Goal: Task Accomplishment & Management: Manage account settings

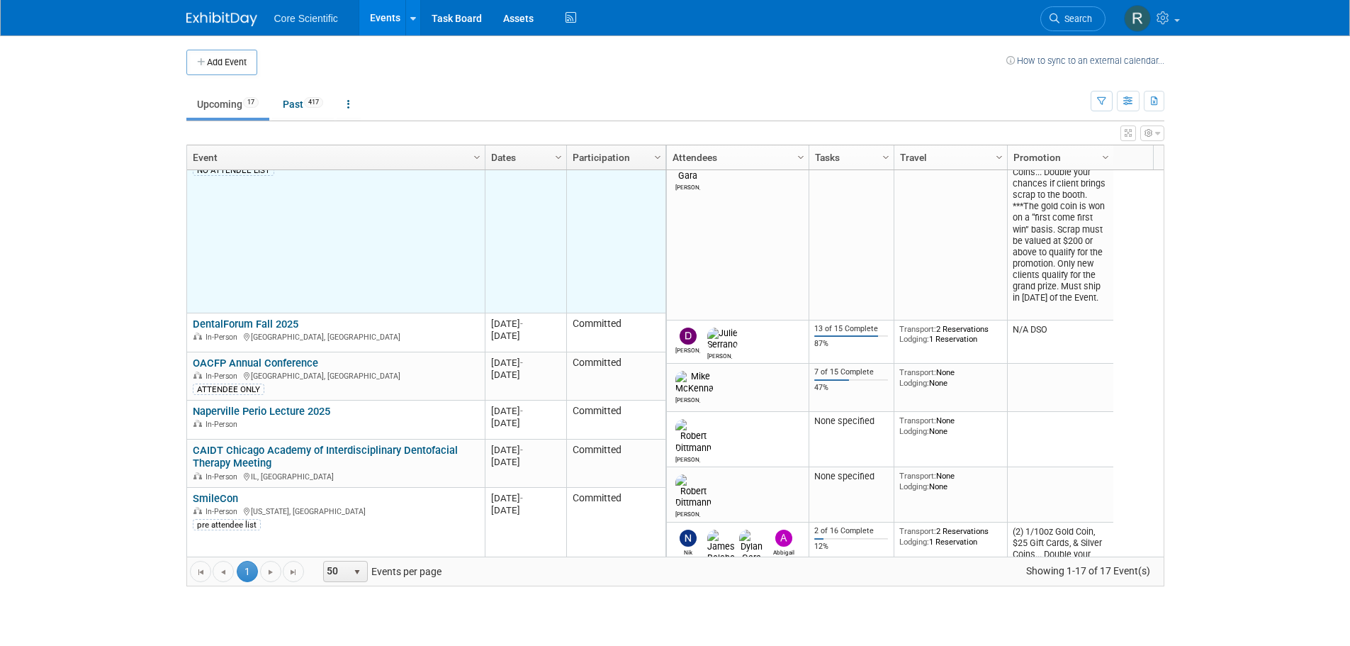
scroll to position [170, 0]
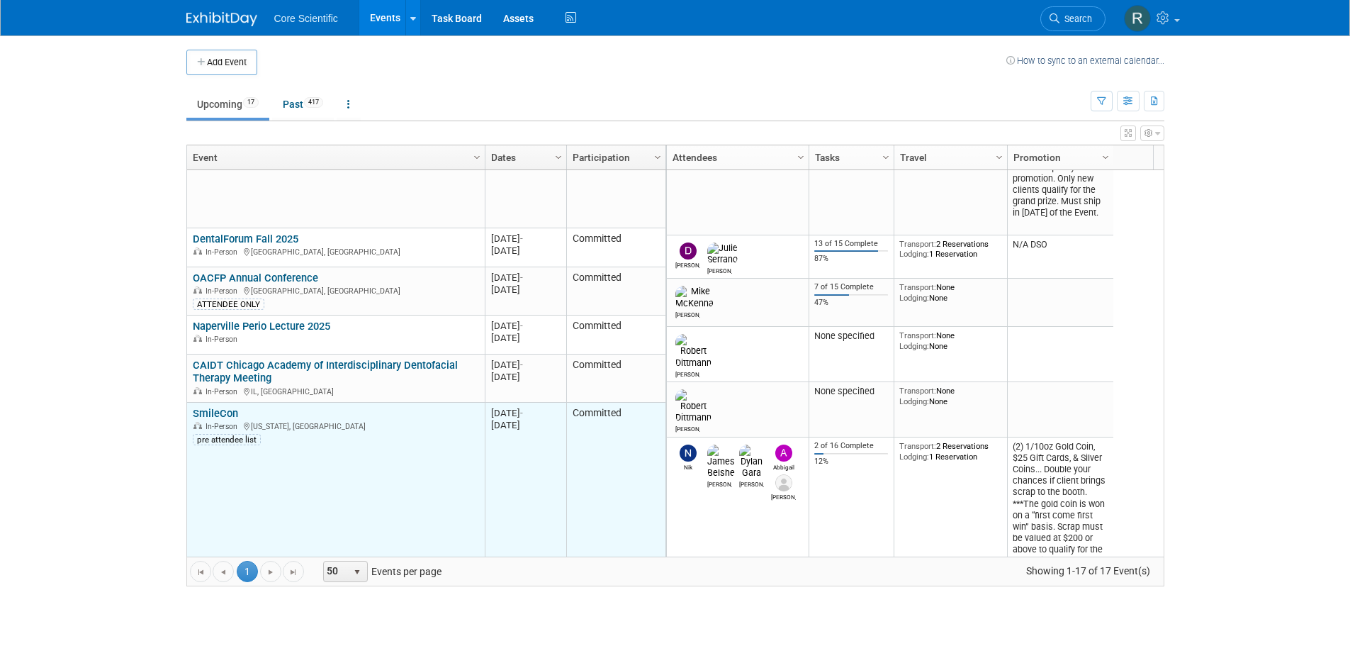
click at [211, 411] on link "SmileCon" at bounding box center [215, 413] width 45 height 13
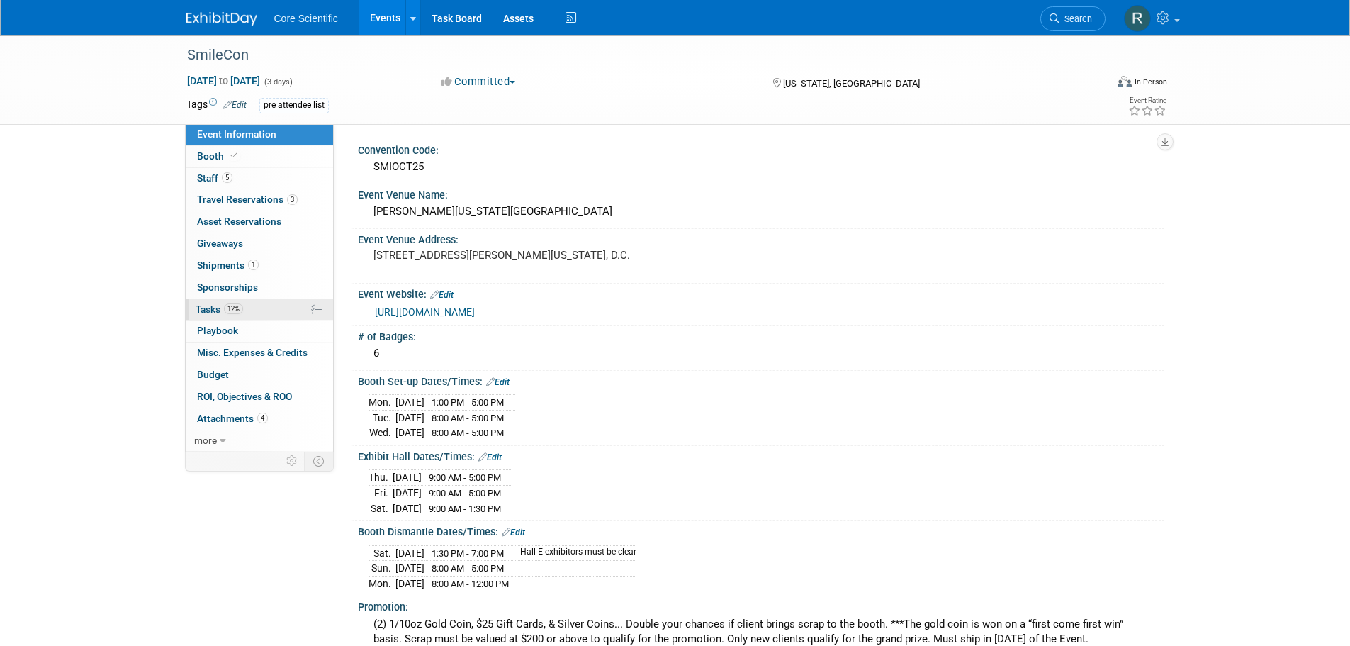
click at [232, 315] on link "12% Tasks 12%" at bounding box center [259, 309] width 147 height 21
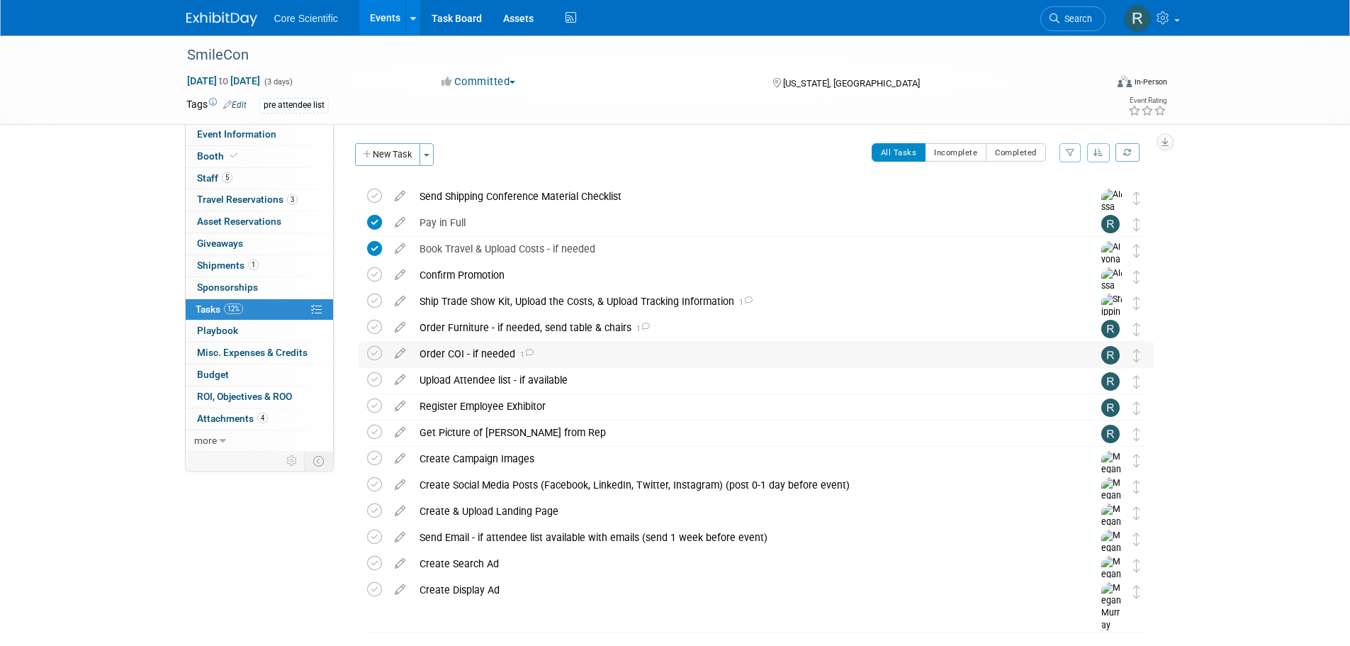
click at [525, 351] on icon at bounding box center [529, 353] width 9 height 8
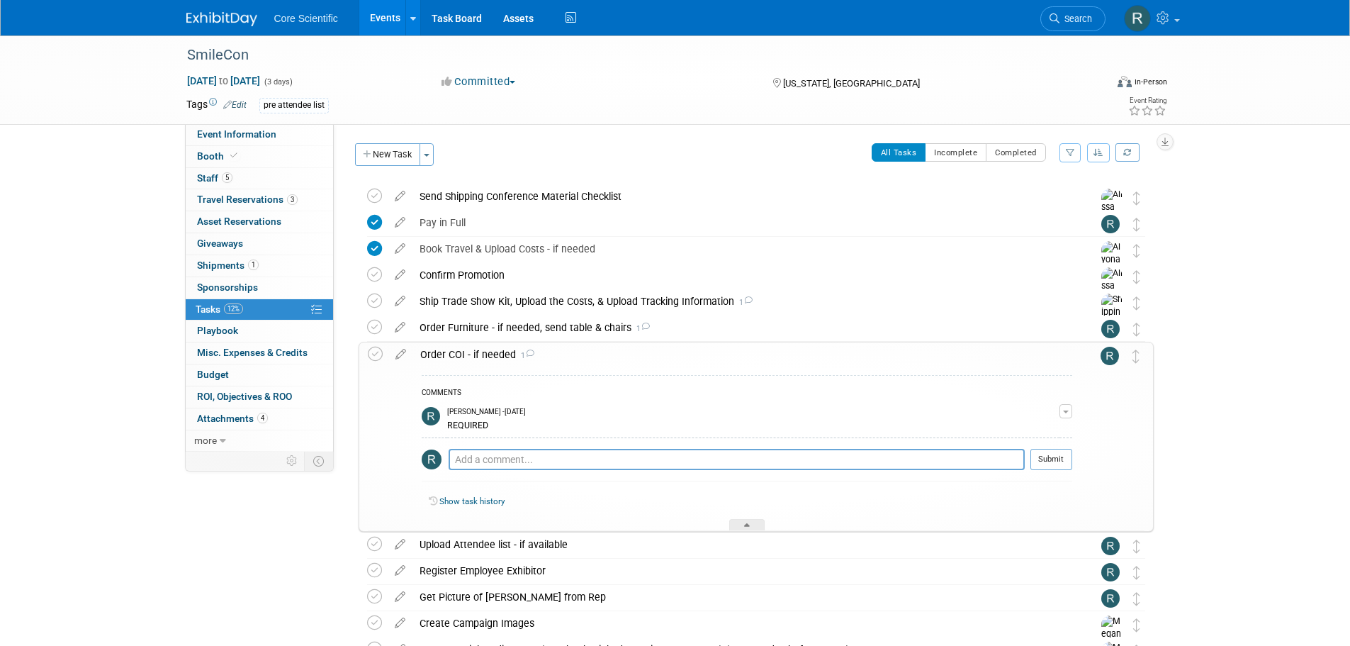
click at [525, 351] on icon at bounding box center [529, 353] width 9 height 8
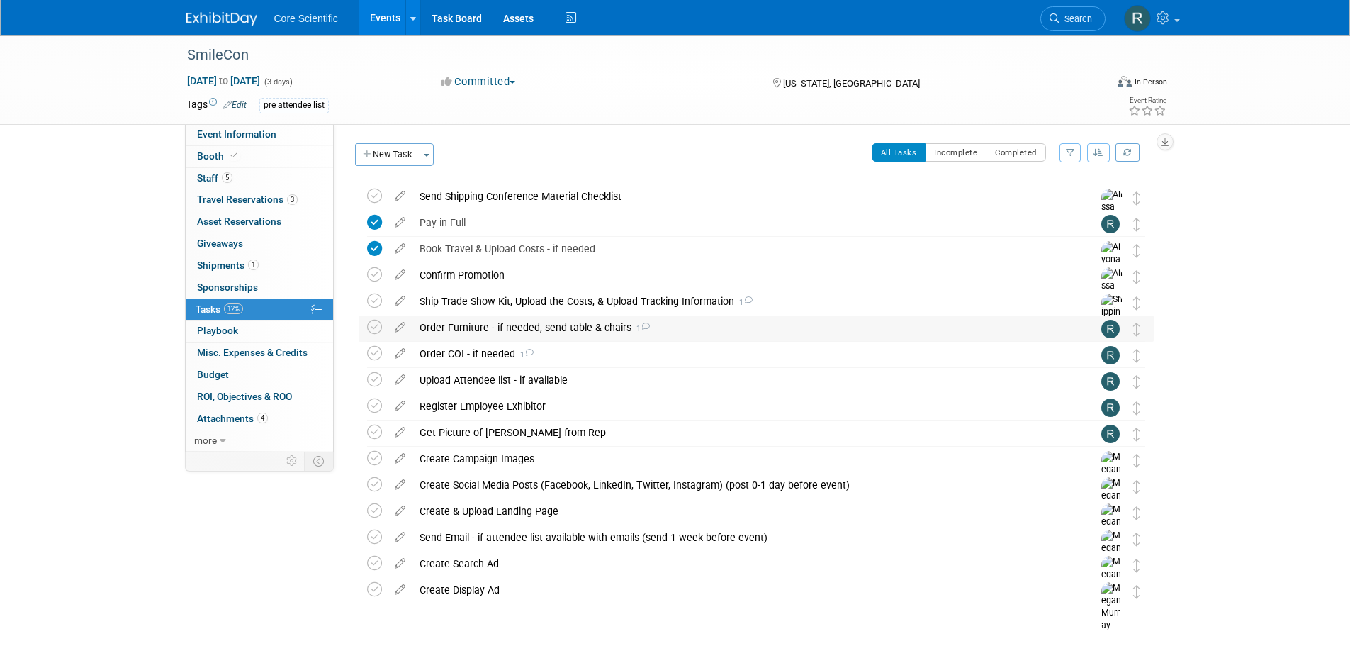
click at [649, 328] on div "Order Furniture - if needed, send table & chairs 1" at bounding box center [743, 327] width 661 height 24
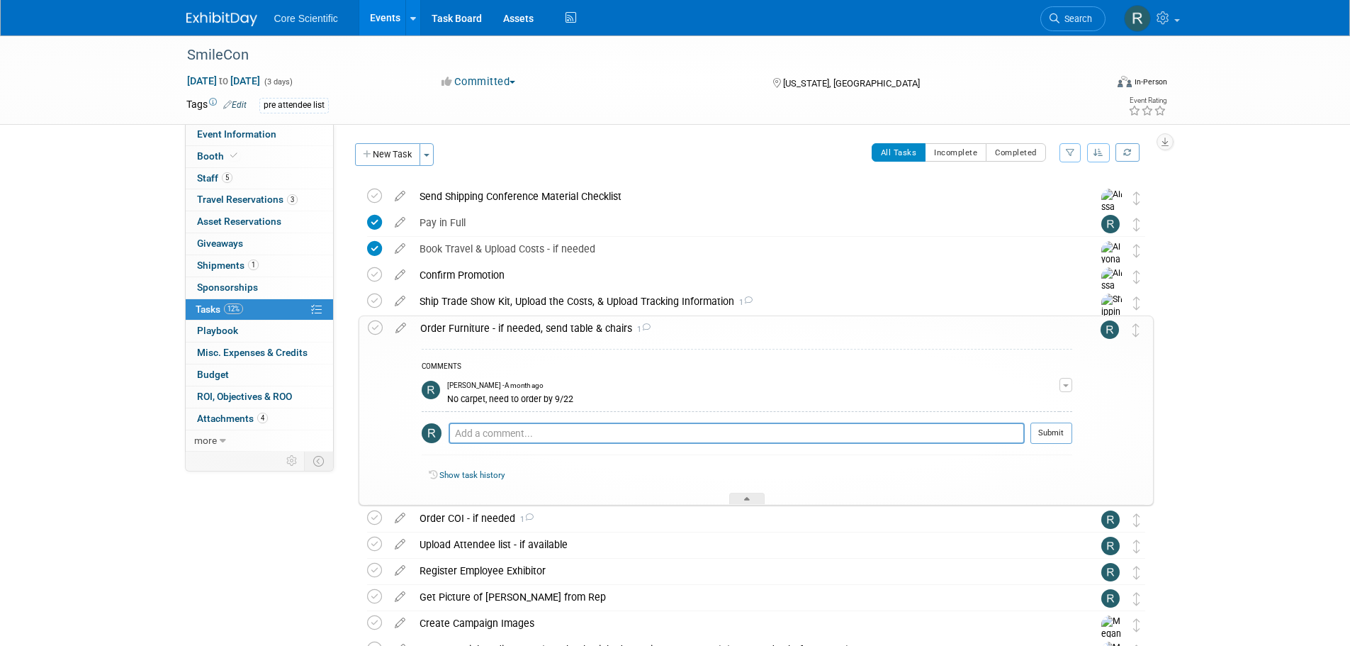
click at [649, 328] on div "Order Furniture - if needed, send table & chairs 1" at bounding box center [742, 328] width 659 height 24
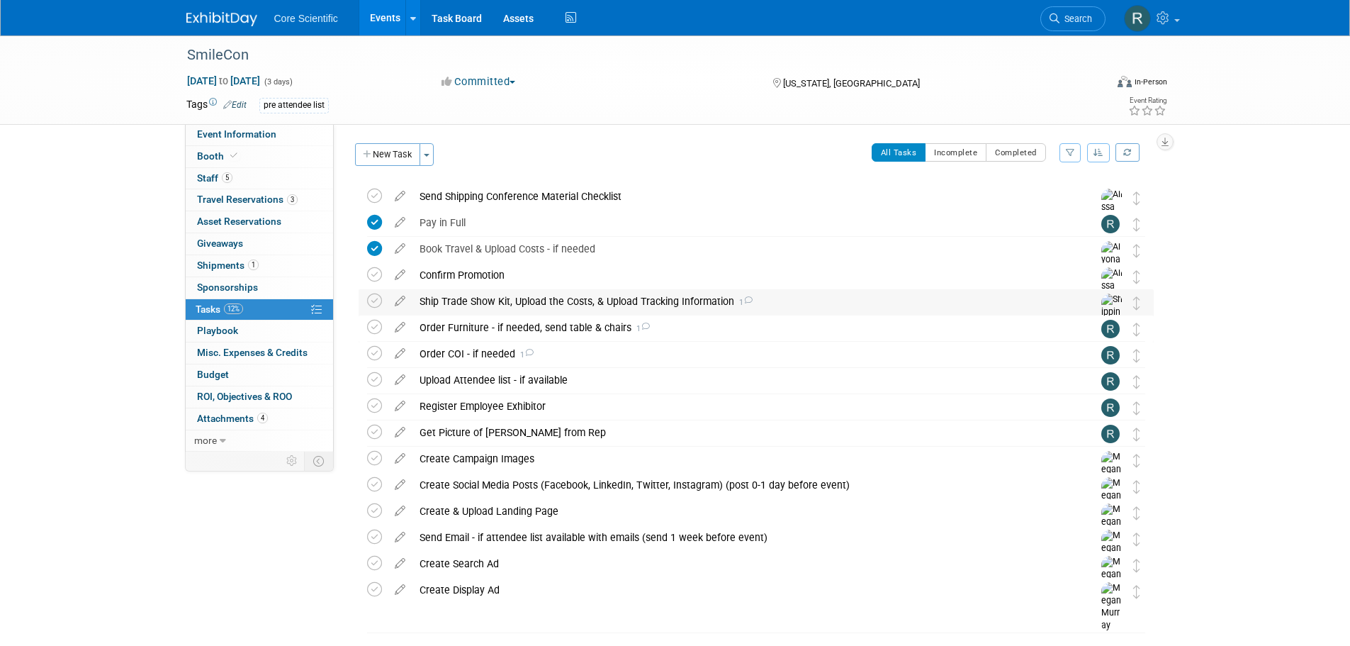
click at [744, 302] on icon at bounding box center [748, 300] width 9 height 8
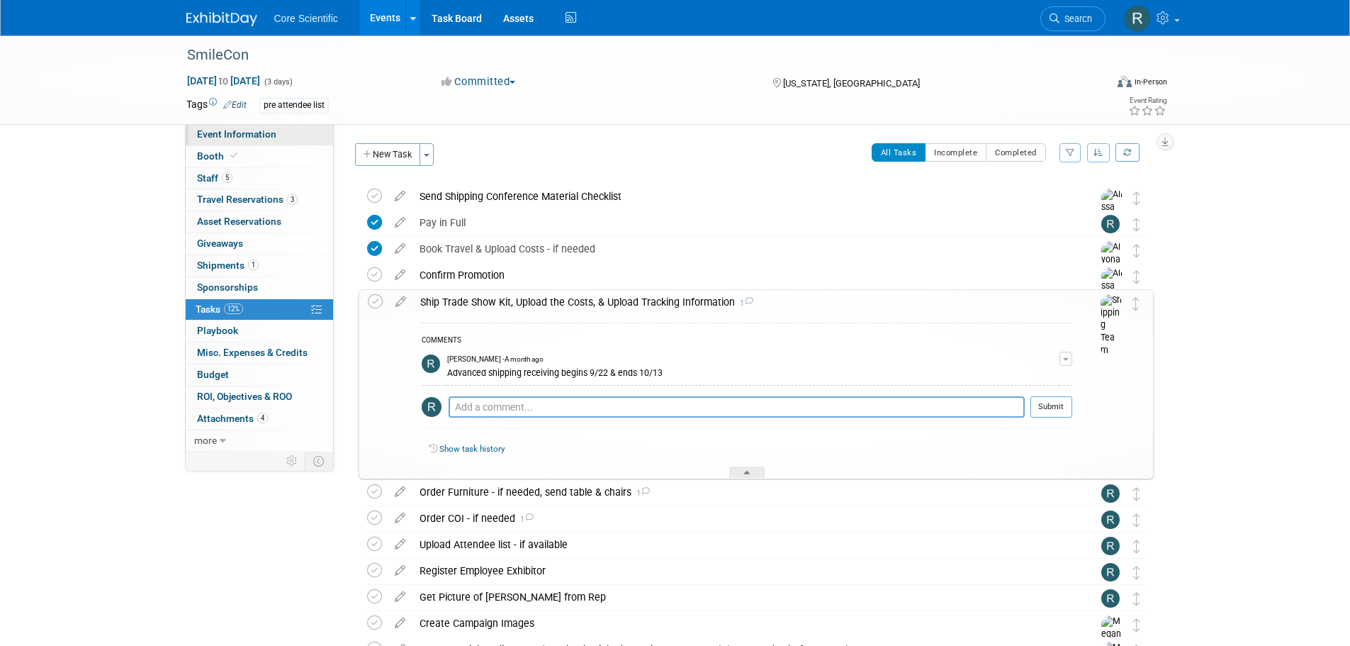
click at [264, 133] on span "Event Information" at bounding box center [236, 133] width 79 height 11
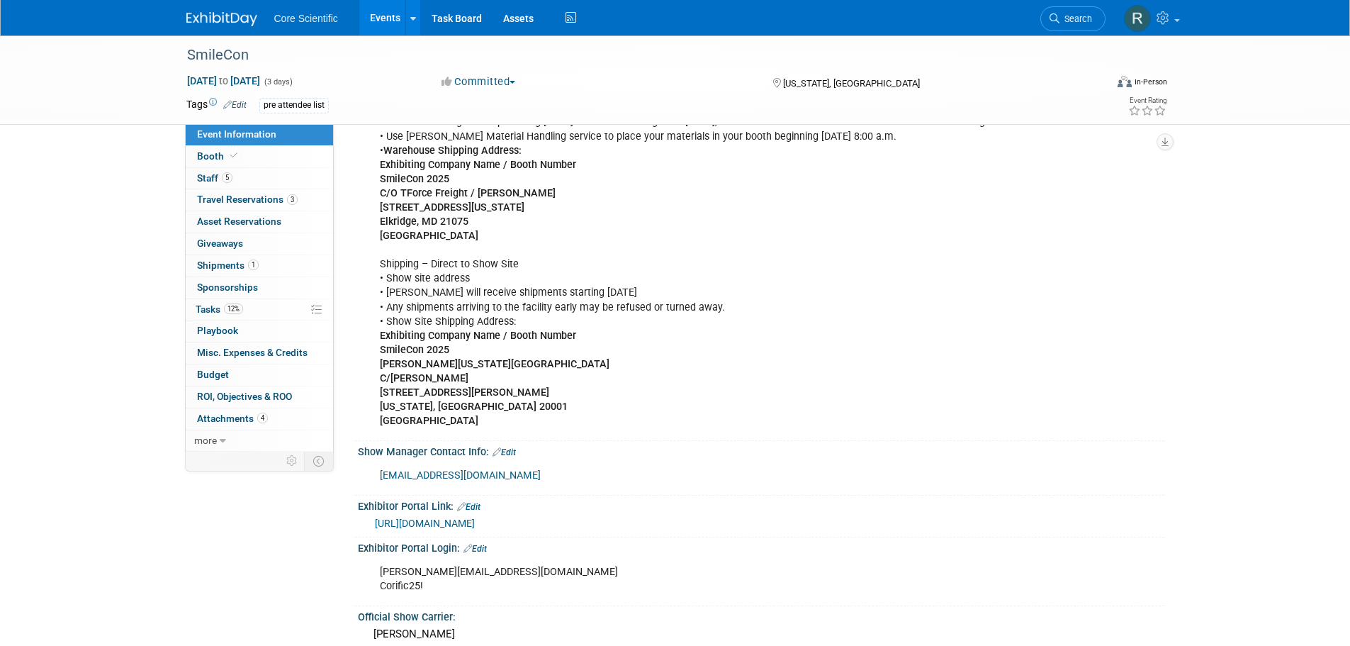
scroll to position [780, 0]
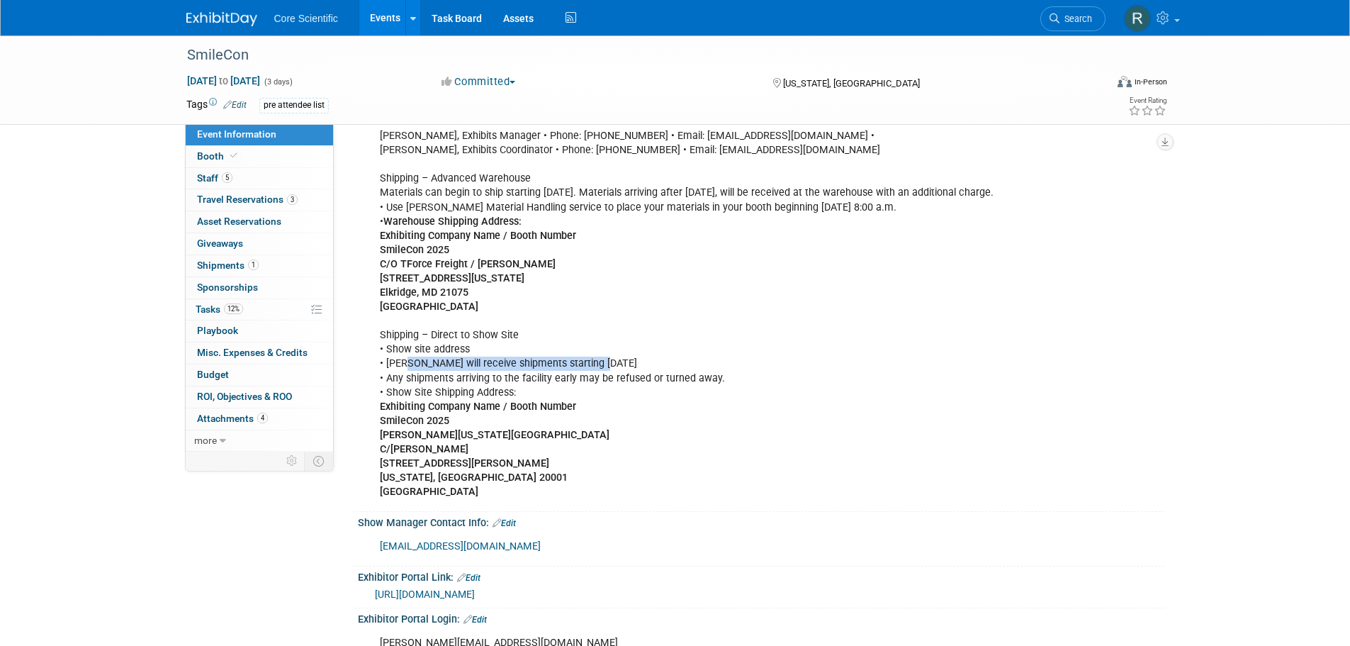
drag, startPoint x: 408, startPoint y: 361, endPoint x: 613, endPoint y: 356, distance: 205.6
click at [613, 356] on div "Registration is in East Salon AB Tuesday 10/21 8 am - 5 pm Wednesday 10/22 7:30…" at bounding box center [689, 235] width 639 height 541
drag, startPoint x: 418, startPoint y: 187, endPoint x: 1003, endPoint y: 198, distance: 585.6
click at [1003, 198] on div "Registration is in East Salon AB Tuesday 10/21 8 am - 5 pm Wednesday 10/22 7:30…" at bounding box center [689, 235] width 639 height 541
click at [1000, 222] on div "Registration is in East Salon AB Tuesday 10/21 8 am - 5 pm Wednesday 10/22 7:30…" at bounding box center [689, 235] width 639 height 541
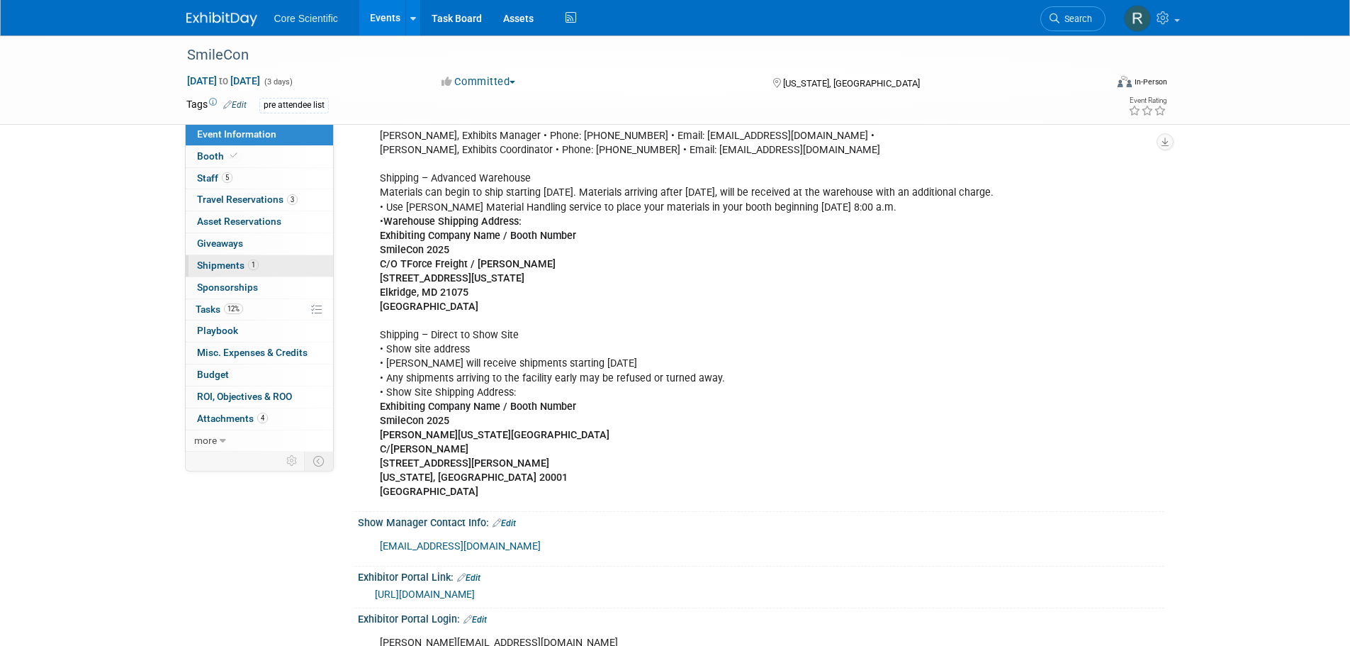
click at [252, 270] on span "Shipments 1" at bounding box center [228, 264] width 62 height 11
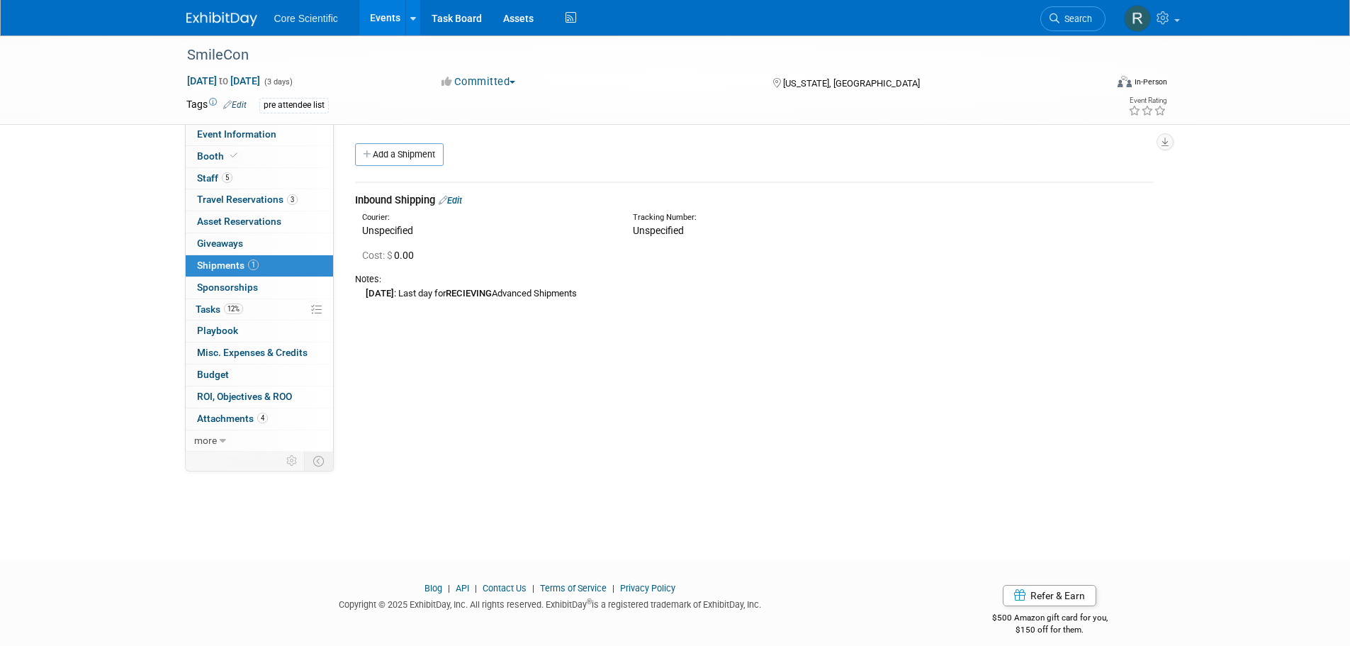
click at [633, 366] on div "Convention Code: SMIOCT25 Event Venue Name: Walter E. Washington Convention Cen…" at bounding box center [749, 288] width 831 height 328
click at [212, 130] on span "Event Information" at bounding box center [236, 133] width 79 height 11
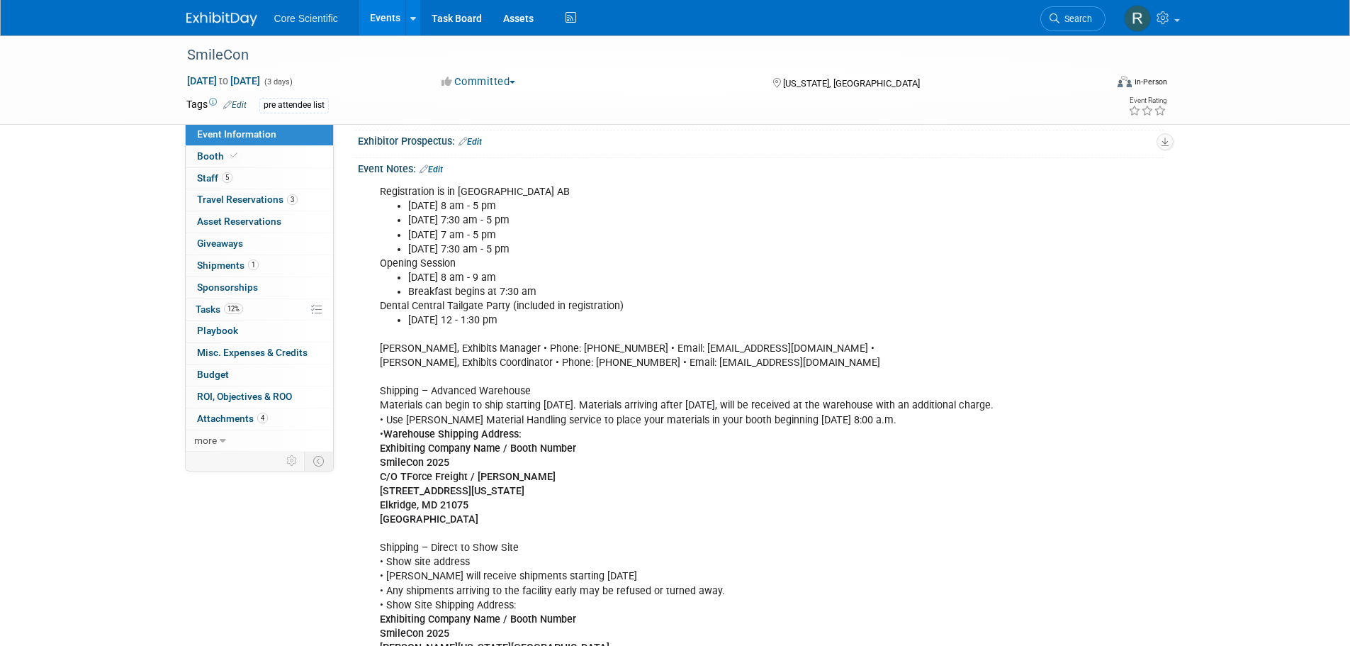
scroll to position [496, 0]
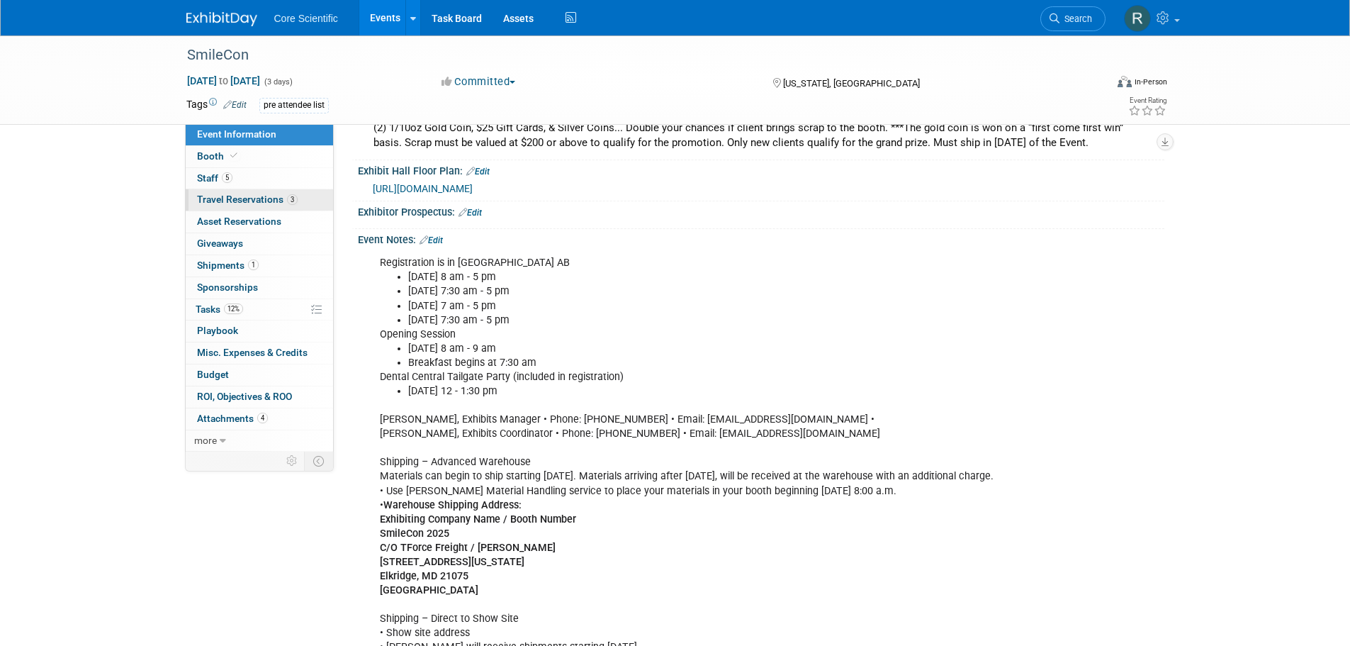
click at [267, 201] on span "Travel Reservations 3" at bounding box center [247, 199] width 101 height 11
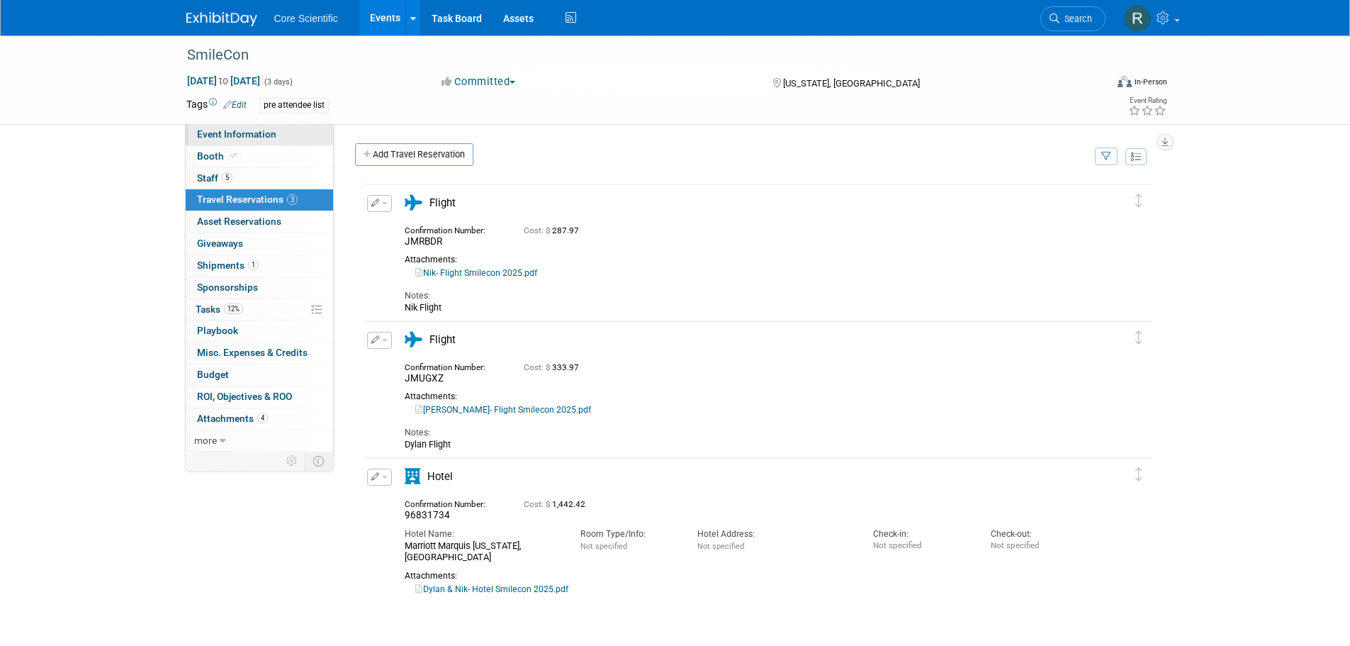
click at [207, 142] on link "Event Information" at bounding box center [259, 134] width 147 height 21
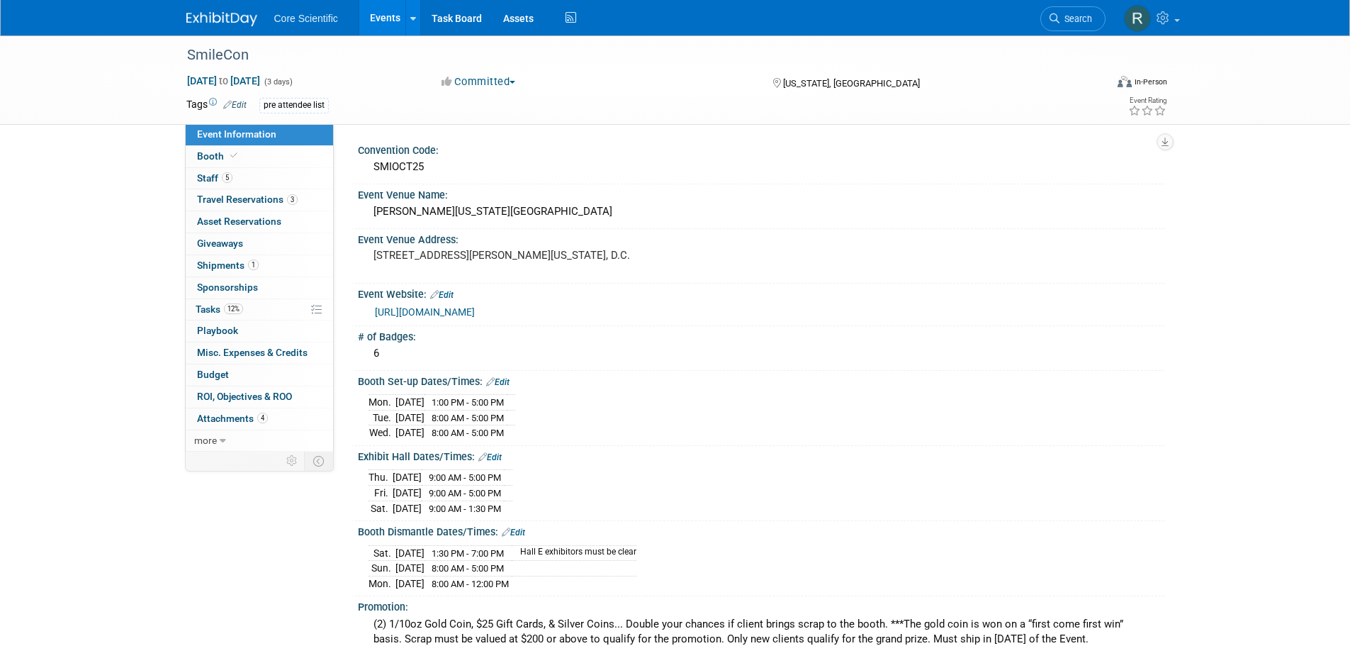
click at [228, 16] on img at bounding box center [221, 19] width 71 height 14
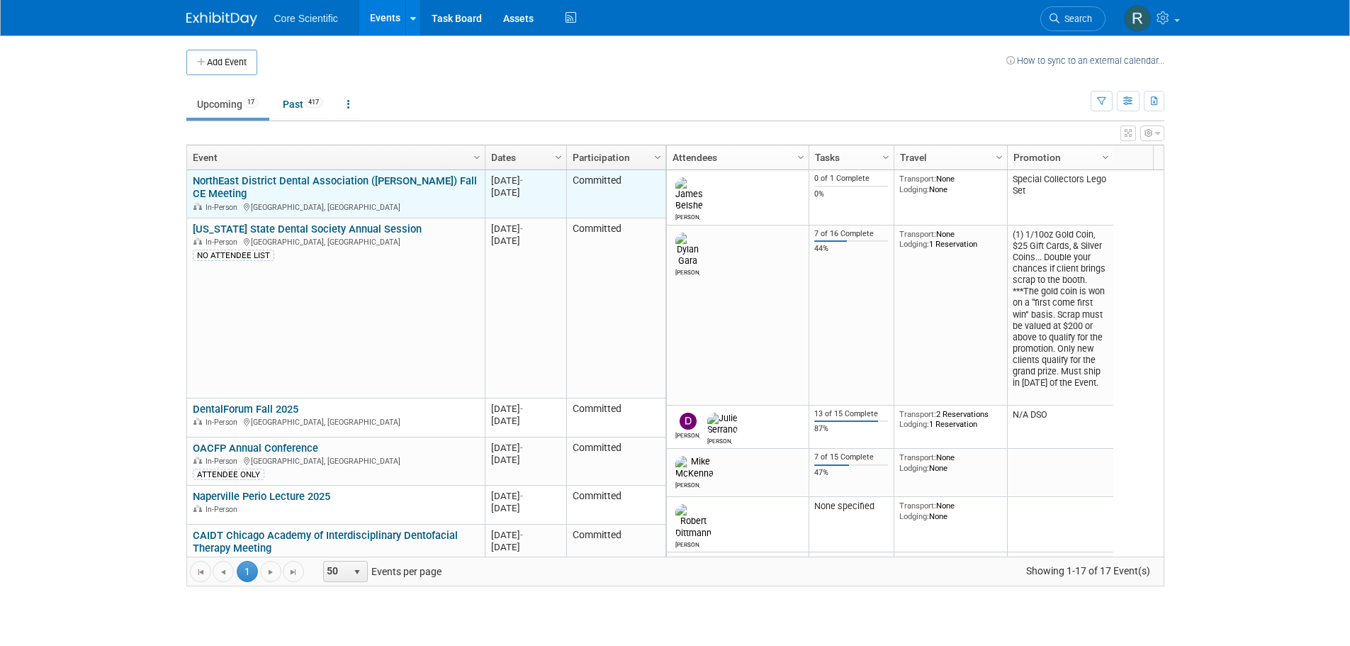
click at [295, 180] on link "NorthEast District Dental Association ([PERSON_NAME]) Fall CE Meeting" at bounding box center [335, 187] width 284 height 26
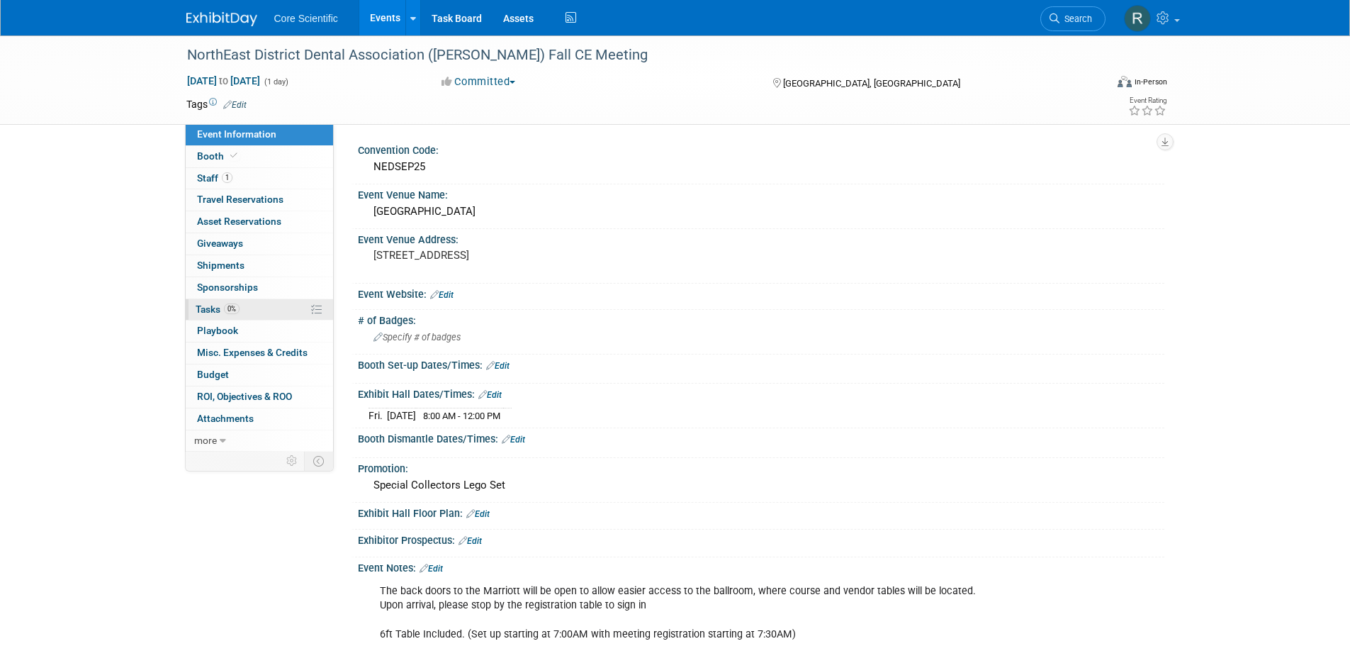
click at [227, 315] on link "0% Tasks 0%" at bounding box center [259, 309] width 147 height 21
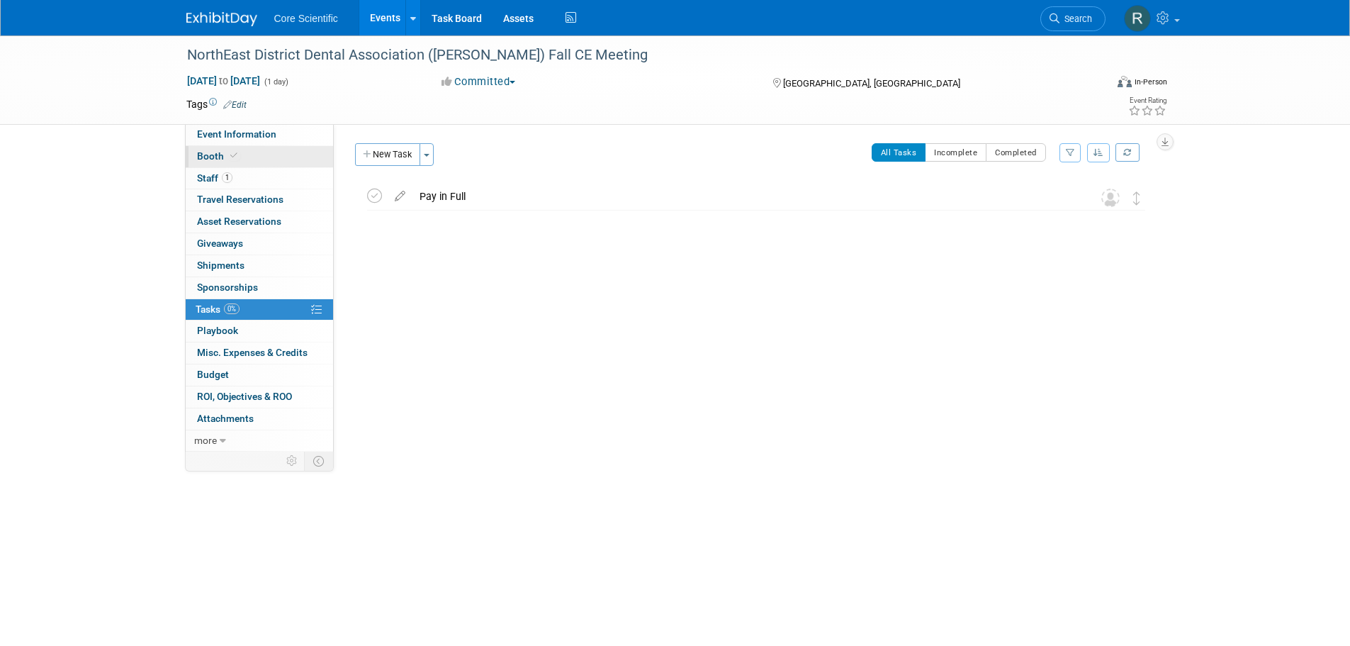
click at [233, 155] on icon at bounding box center [233, 156] width 7 height 8
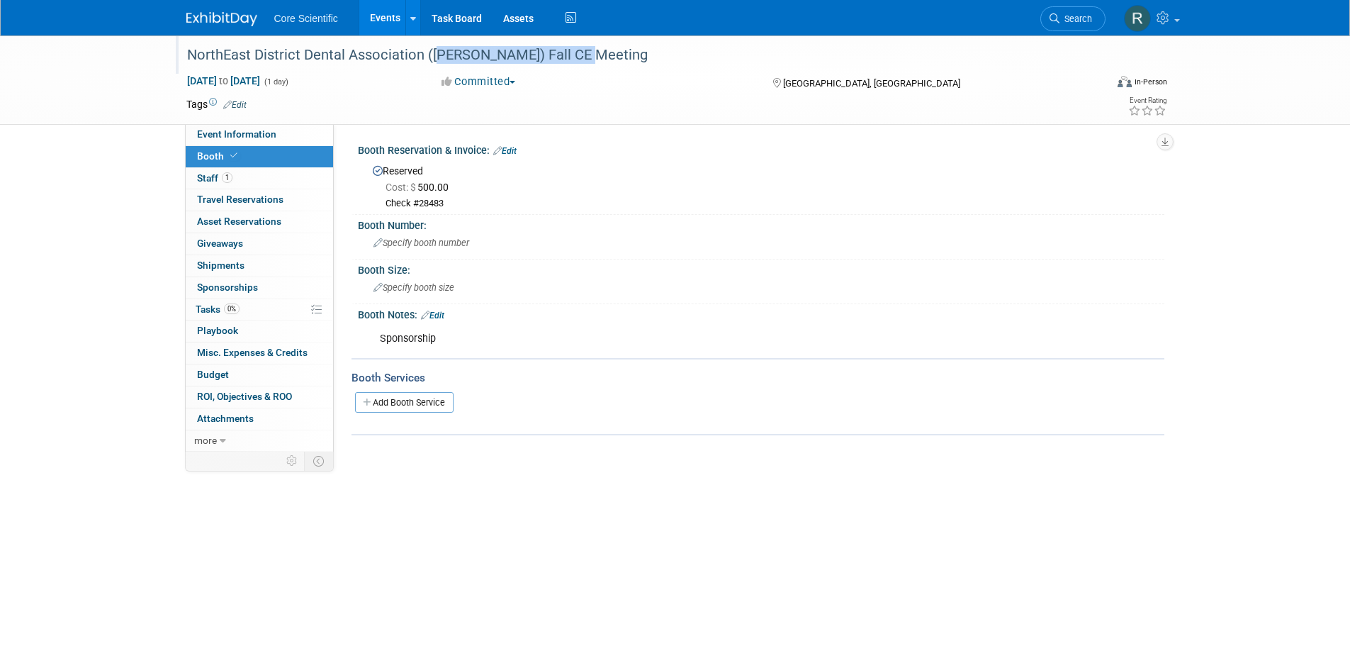
drag, startPoint x: 430, startPoint y: 53, endPoint x: 596, endPoint y: 62, distance: 166.8
click at [596, 62] on div "NorthEast District Dental Association ([PERSON_NAME]) Fall CE Meeting" at bounding box center [633, 56] width 902 height 26
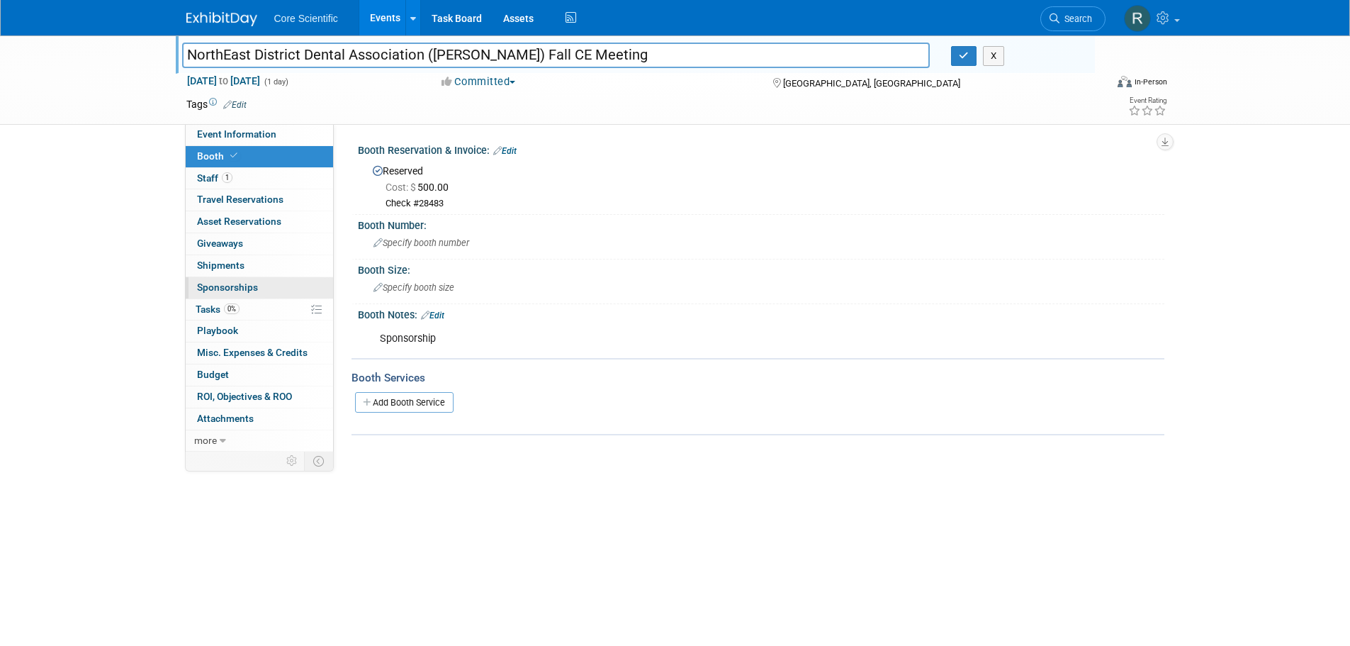
click at [271, 293] on link "0 Sponsorships 0" at bounding box center [259, 287] width 147 height 21
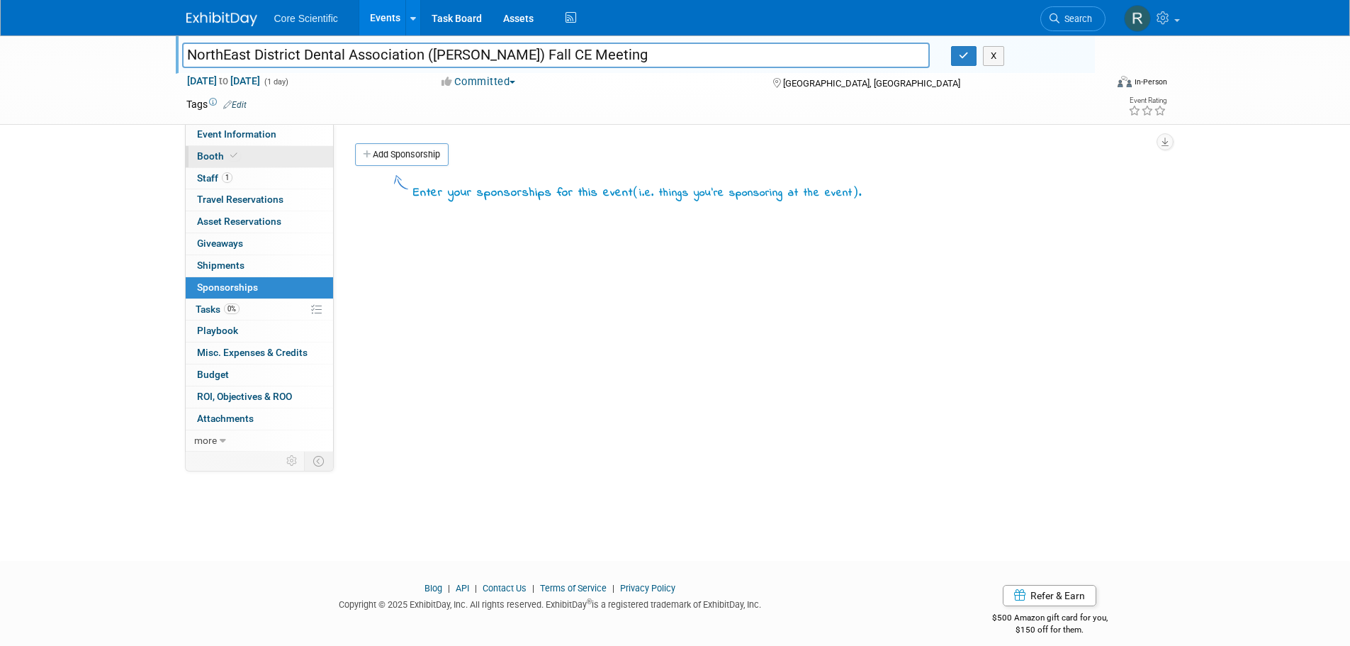
click at [239, 156] on link "Booth" at bounding box center [259, 156] width 147 height 21
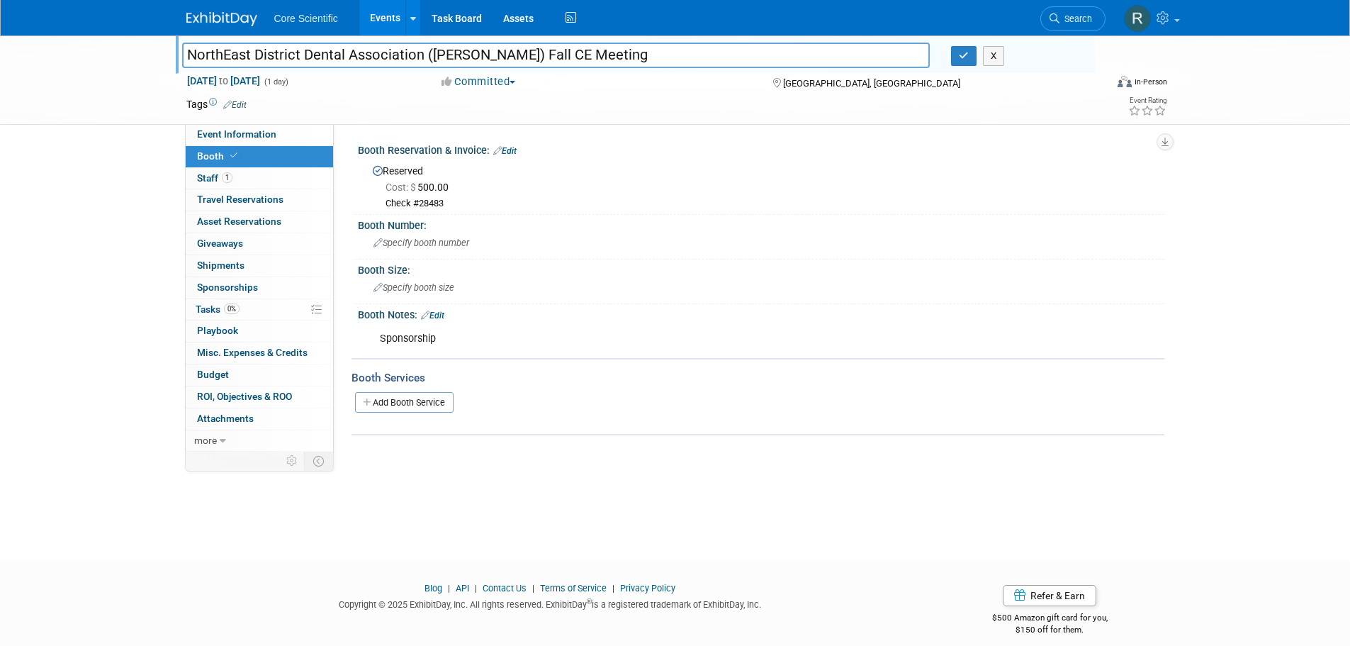
drag, startPoint x: 588, startPoint y: 60, endPoint x: 427, endPoint y: 56, distance: 161.0
click at [427, 56] on input "NorthEast District Dental Association ([PERSON_NAME]) Fall CE Meeting" at bounding box center [556, 55] width 749 height 25
click at [957, 62] on button "button" at bounding box center [964, 56] width 26 height 20
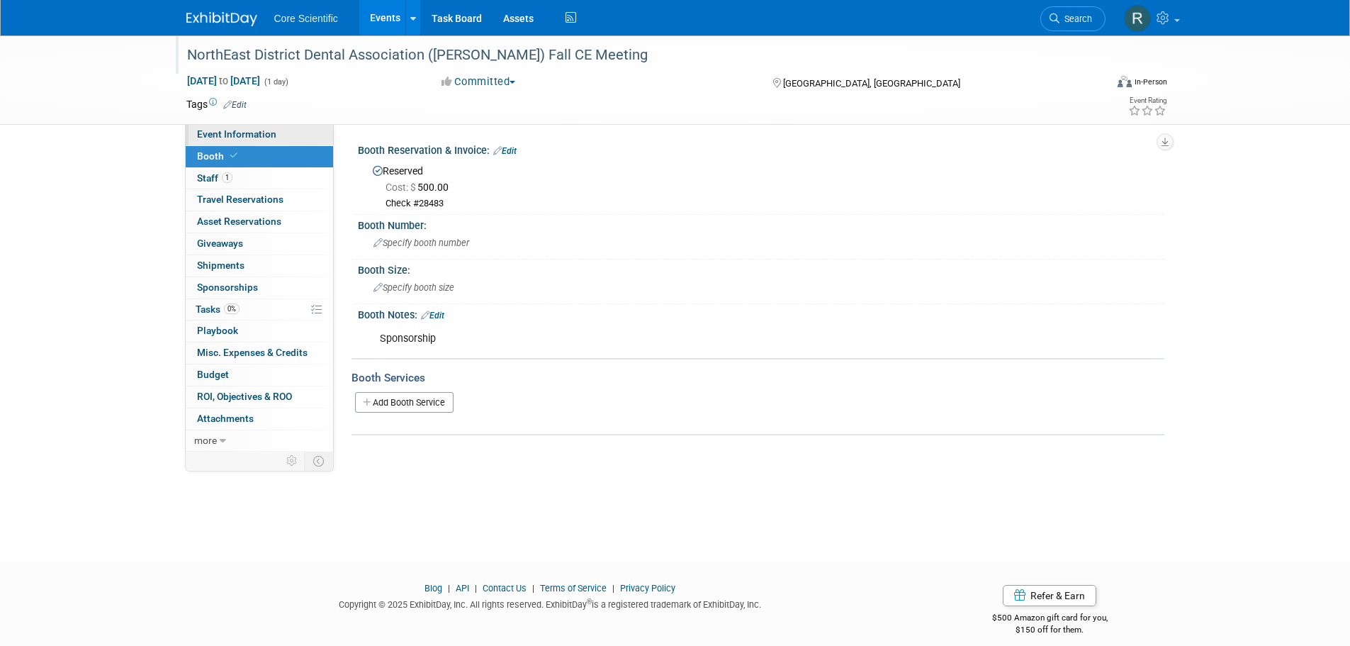
click at [226, 135] on span "Event Information" at bounding box center [236, 133] width 79 height 11
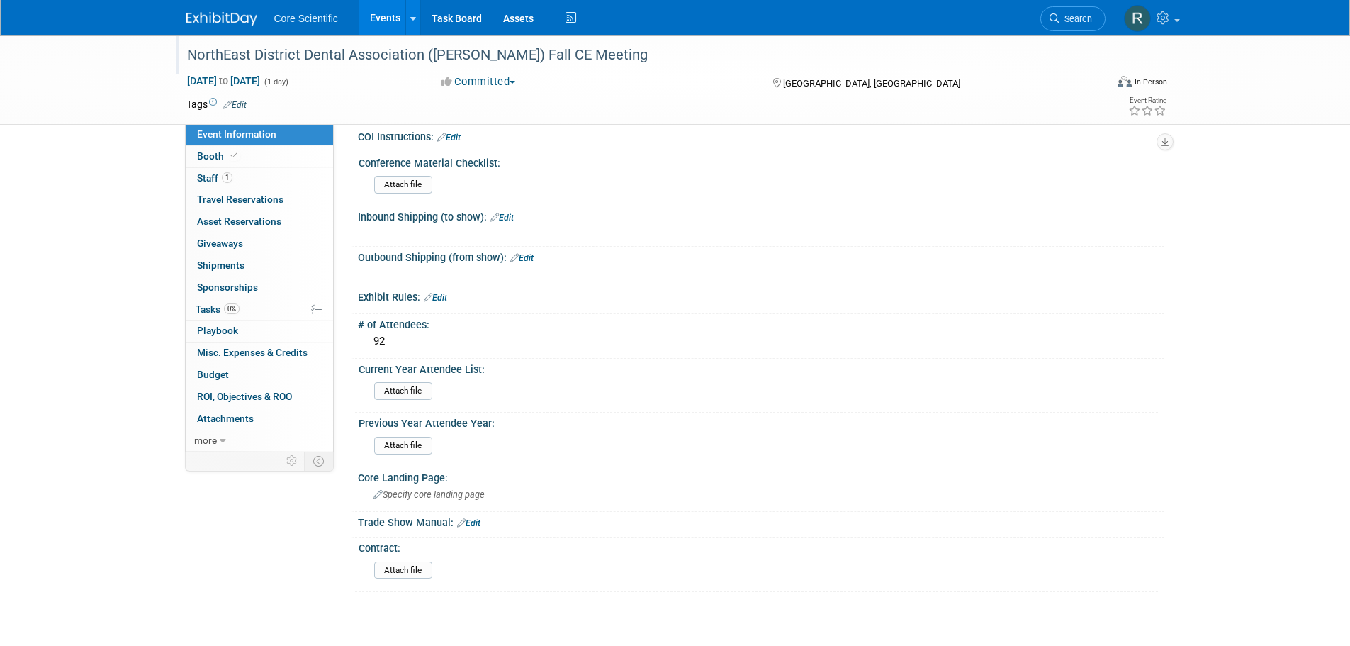
scroll to position [1016, 0]
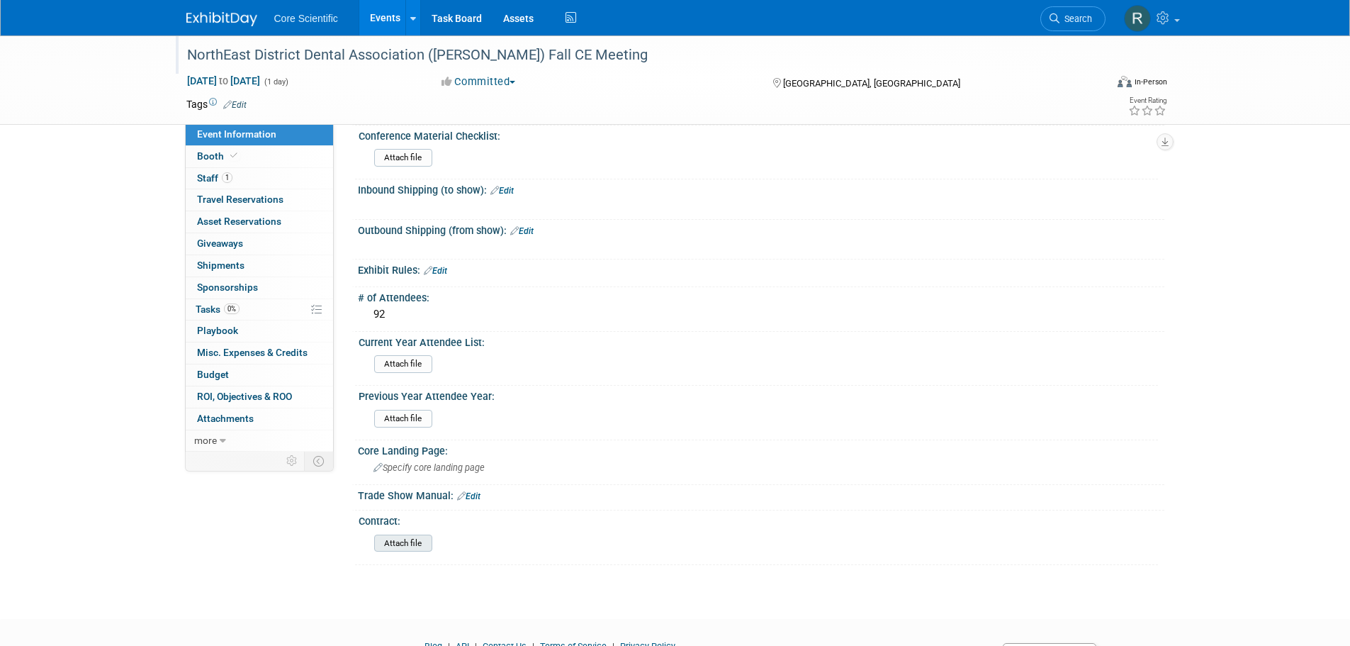
click at [401, 550] on input "file" at bounding box center [335, 543] width 193 height 16
click at [536, 539] on link "NEDDA_Exhibit CNT Sept25-Core Scientific Sponsor form.pdf" at bounding box center [527, 537] width 259 height 11
click at [211, 21] on img at bounding box center [221, 19] width 71 height 14
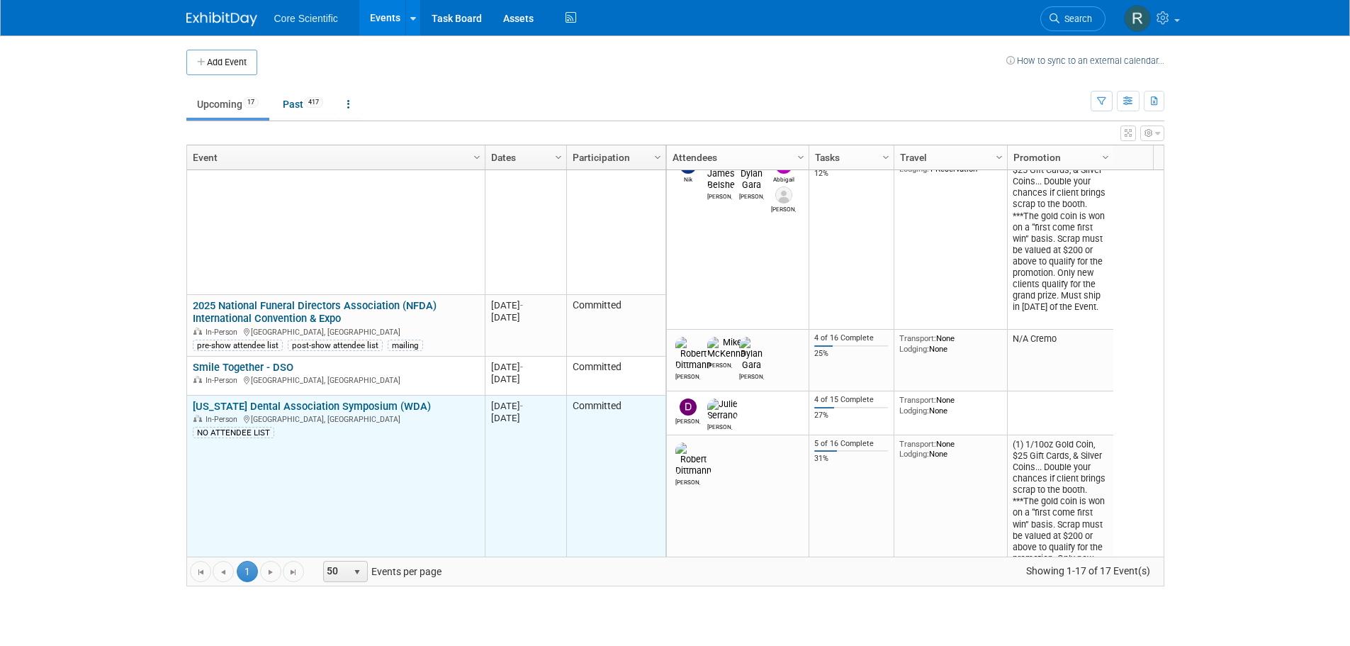
scroll to position [288, 0]
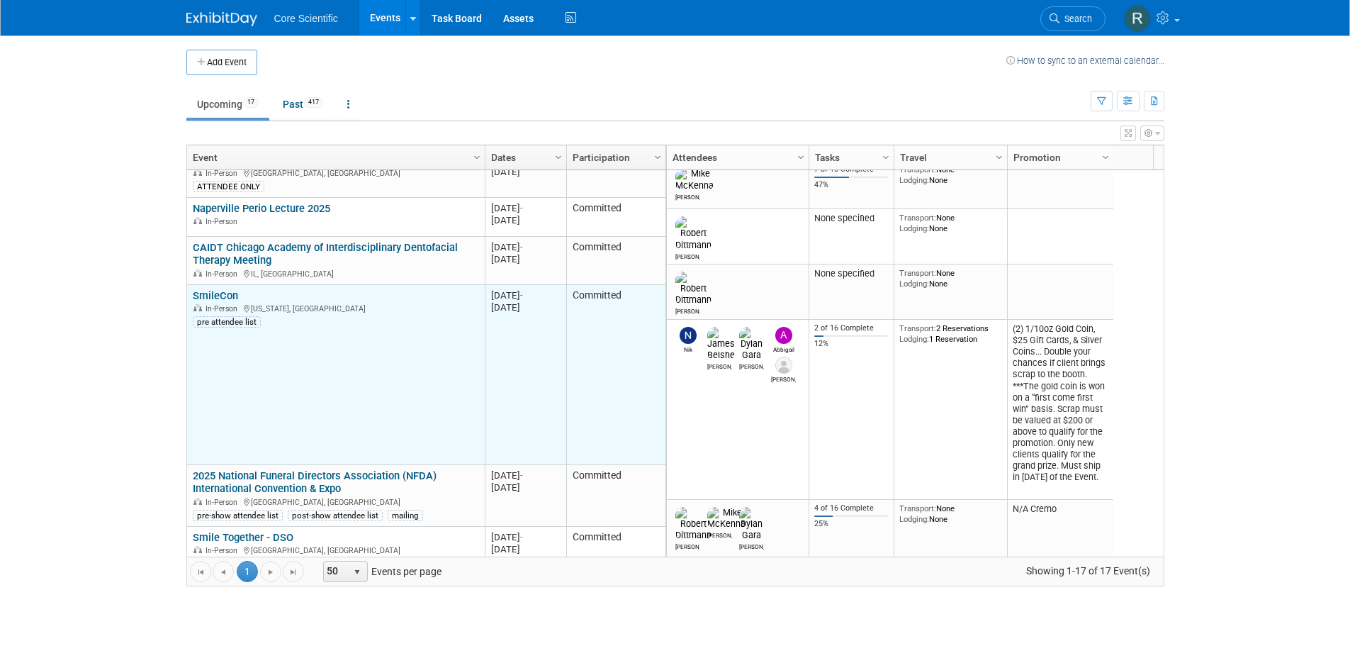
click at [224, 294] on link "SmileCon" at bounding box center [215, 295] width 45 height 13
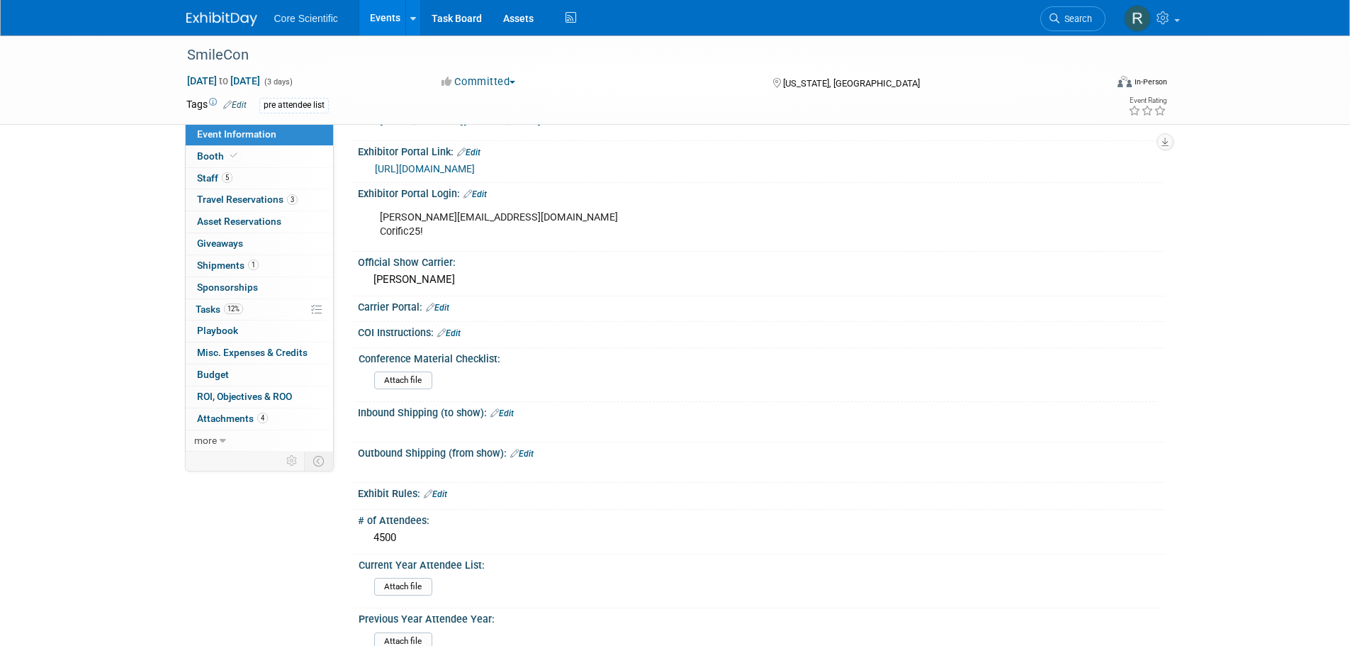
scroll to position [992, 0]
